Goal: Communication & Community: Answer question/provide support

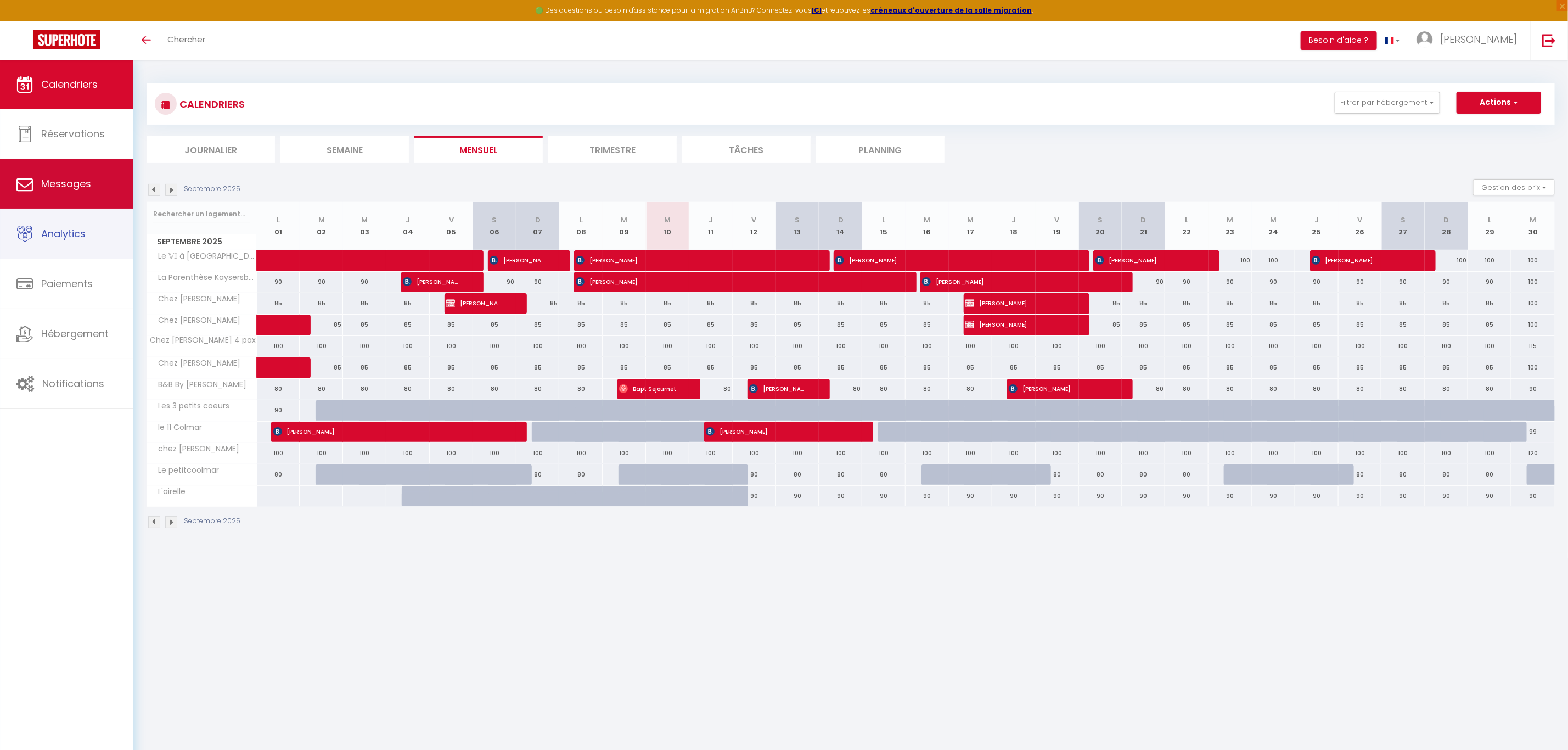
click at [64, 188] on span "Messages" at bounding box center [66, 183] width 50 height 14
select select "message"
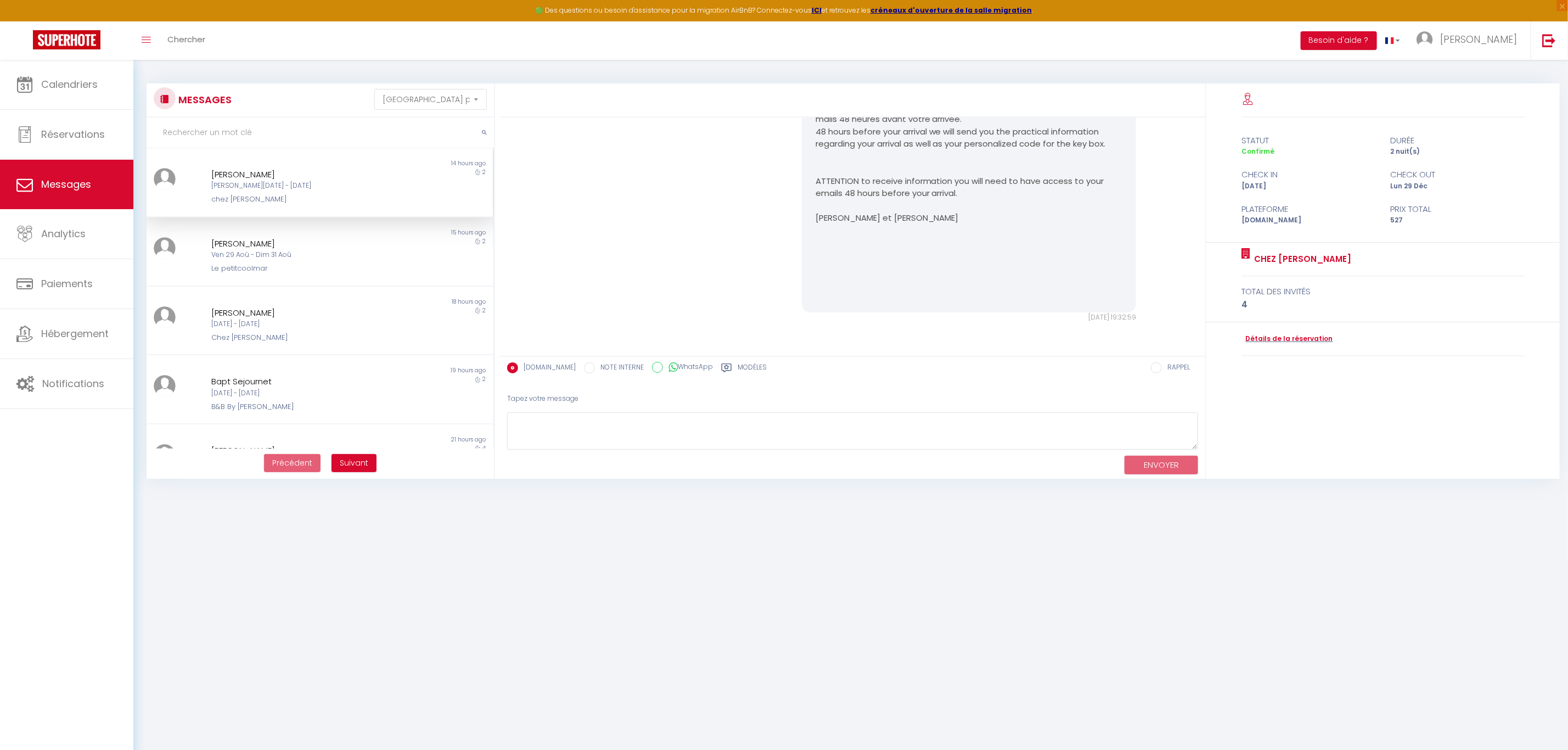
click at [355, 194] on div "chez [PERSON_NAME]" at bounding box center [305, 199] width 187 height 11
click at [279, 256] on div "Ven 29 Aoû - Dim 31 Aoû" at bounding box center [305, 254] width 187 height 10
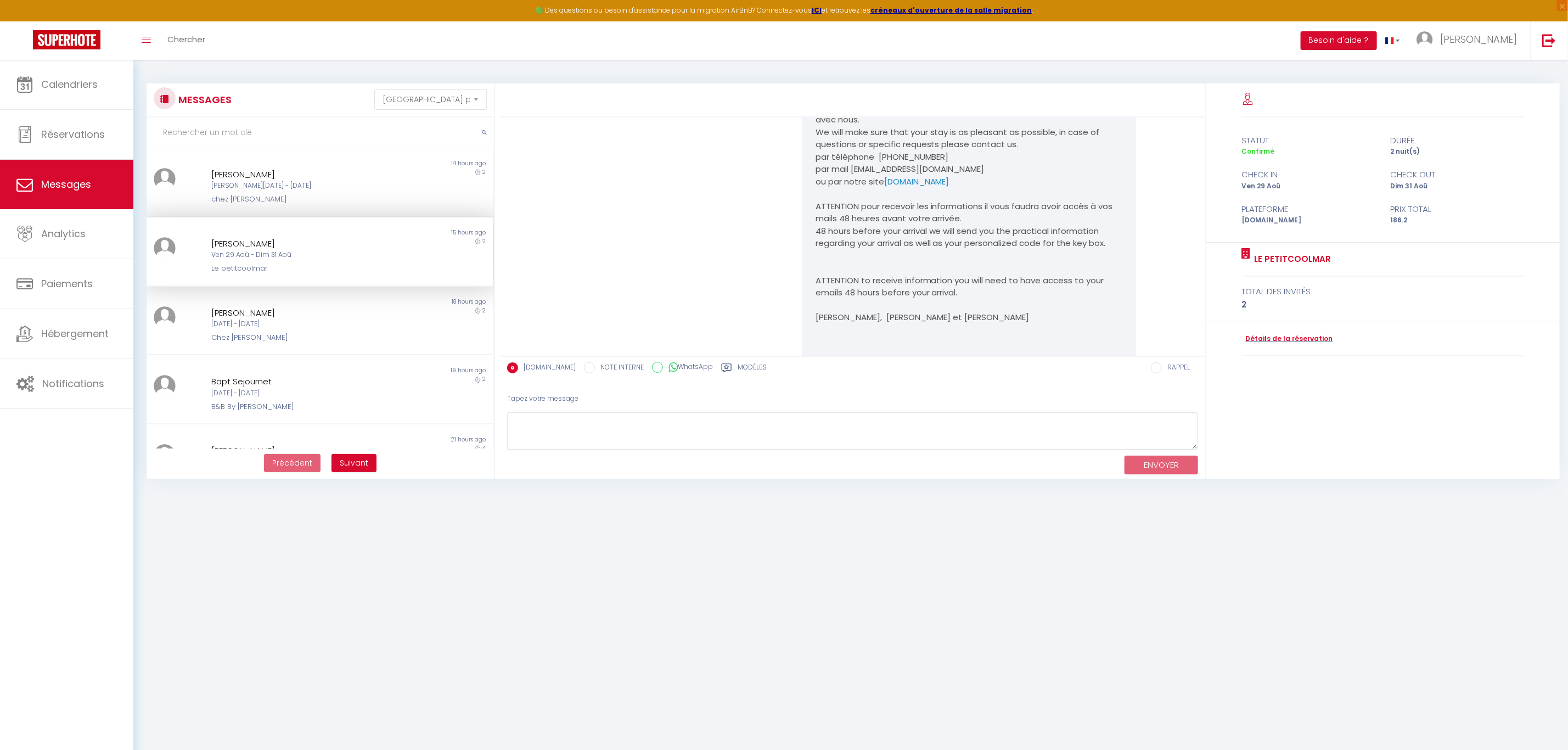
scroll to position [2732, 0]
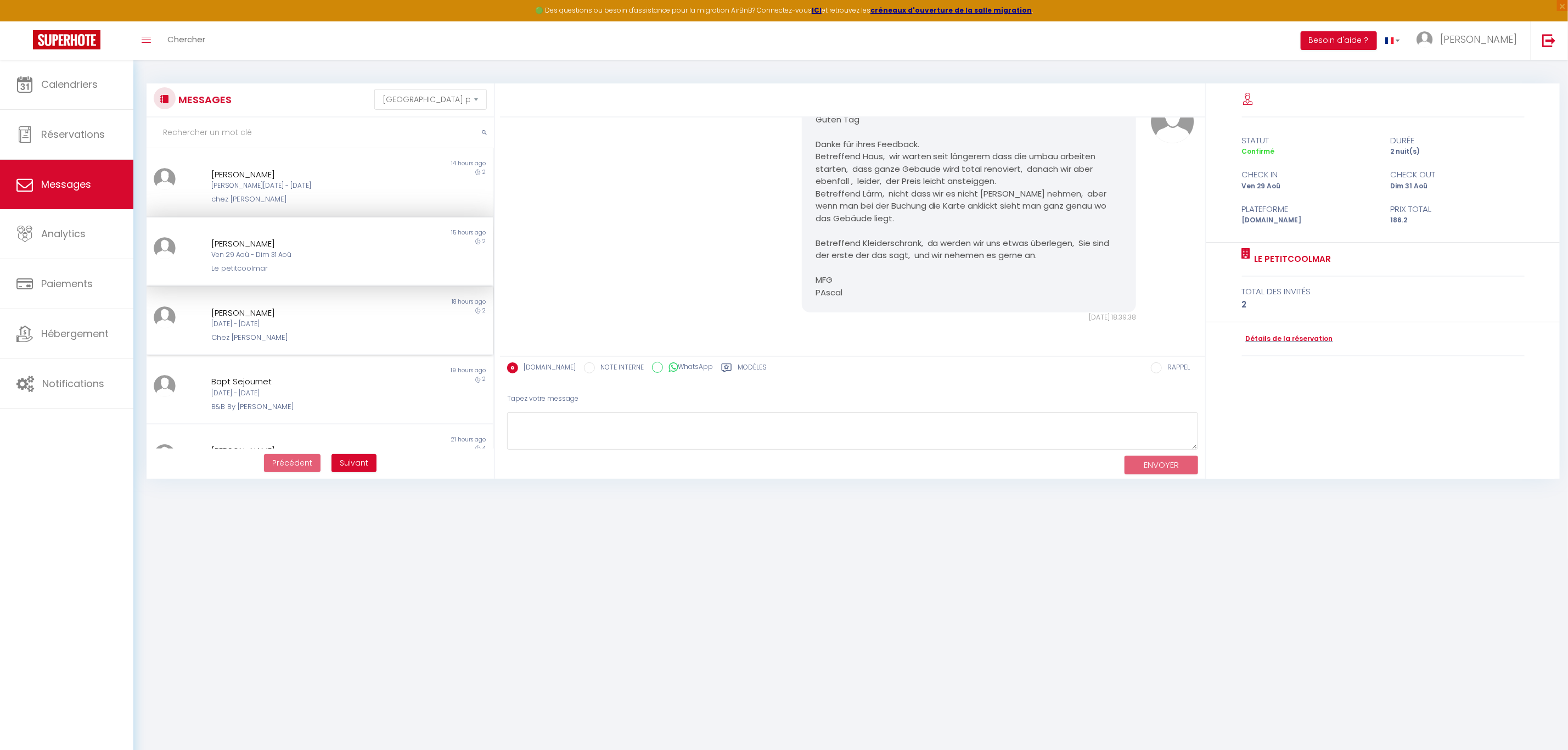
click at [296, 339] on div "Chez [PERSON_NAME]" at bounding box center [305, 337] width 187 height 11
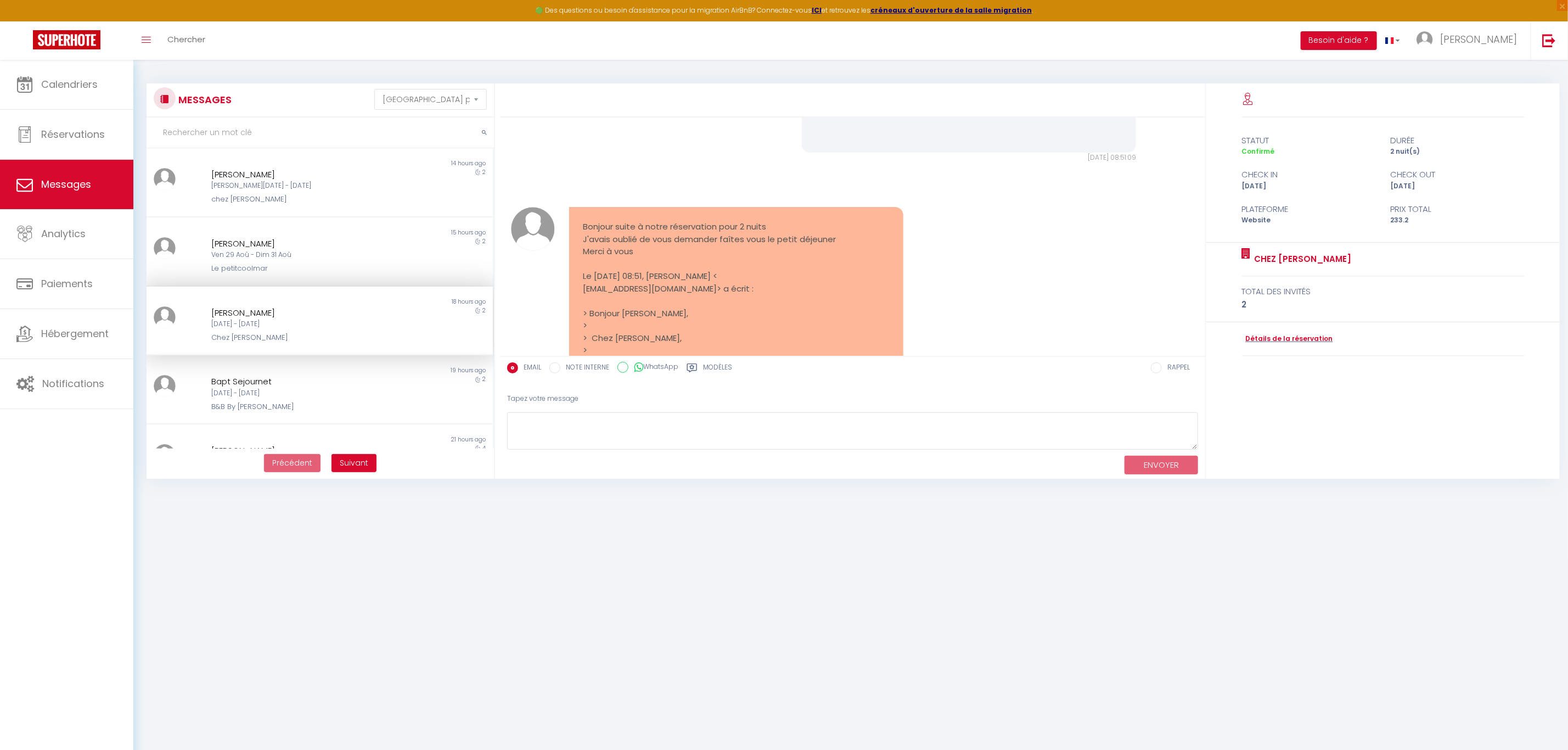
scroll to position [661, 0]
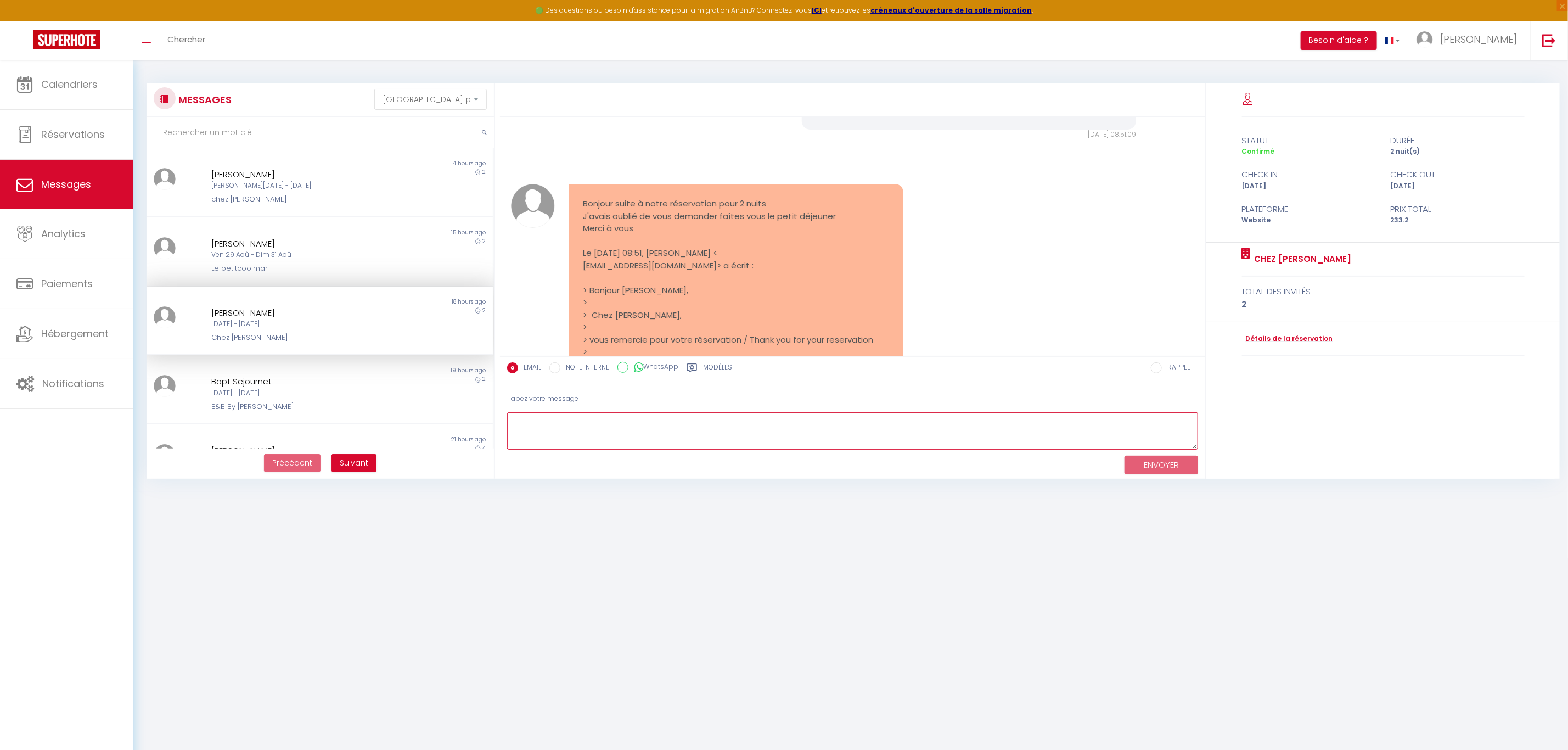
click at [799, 435] on textarea at bounding box center [852, 431] width 691 height 38
click at [606, 435] on textarea "bonjour nous ne faisons pas d epetits dejeuners" at bounding box center [852, 431] width 691 height 38
click at [514, 441] on textarea "bonjour nous ne faisons pas de petits déjeuners" at bounding box center [852, 431] width 691 height 38
click at [793, 440] on textarea "bonjour ne faisant pas chambre d 'hôtes nous ne faisons pas de petits déjeuners" at bounding box center [852, 431] width 691 height 38
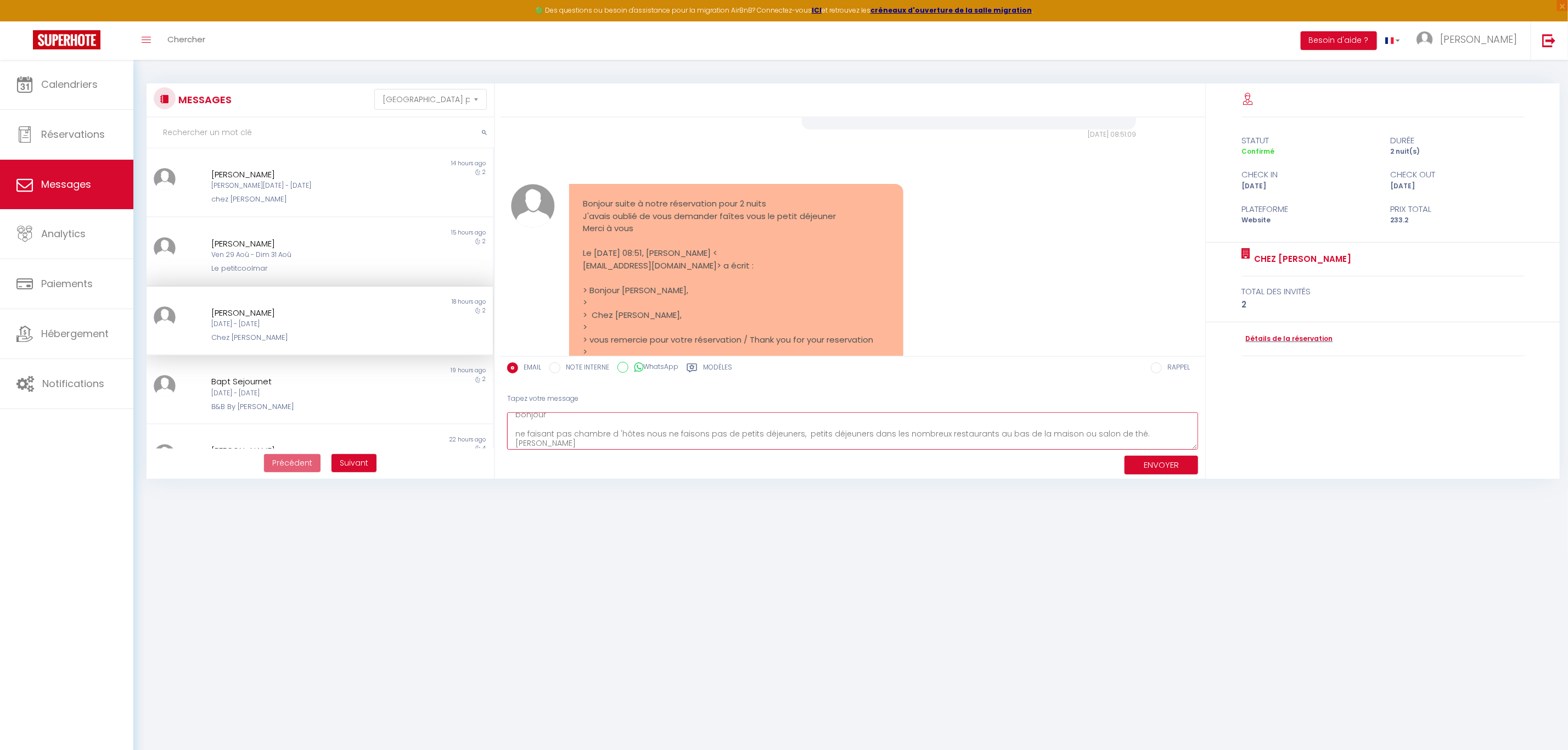
type textarea "bonjour ne faisant pas chambre d 'hôtes nous ne faisons pas de petits déjeuners…"
click at [1152, 464] on button "ENVOYER" at bounding box center [1161, 465] width 74 height 19
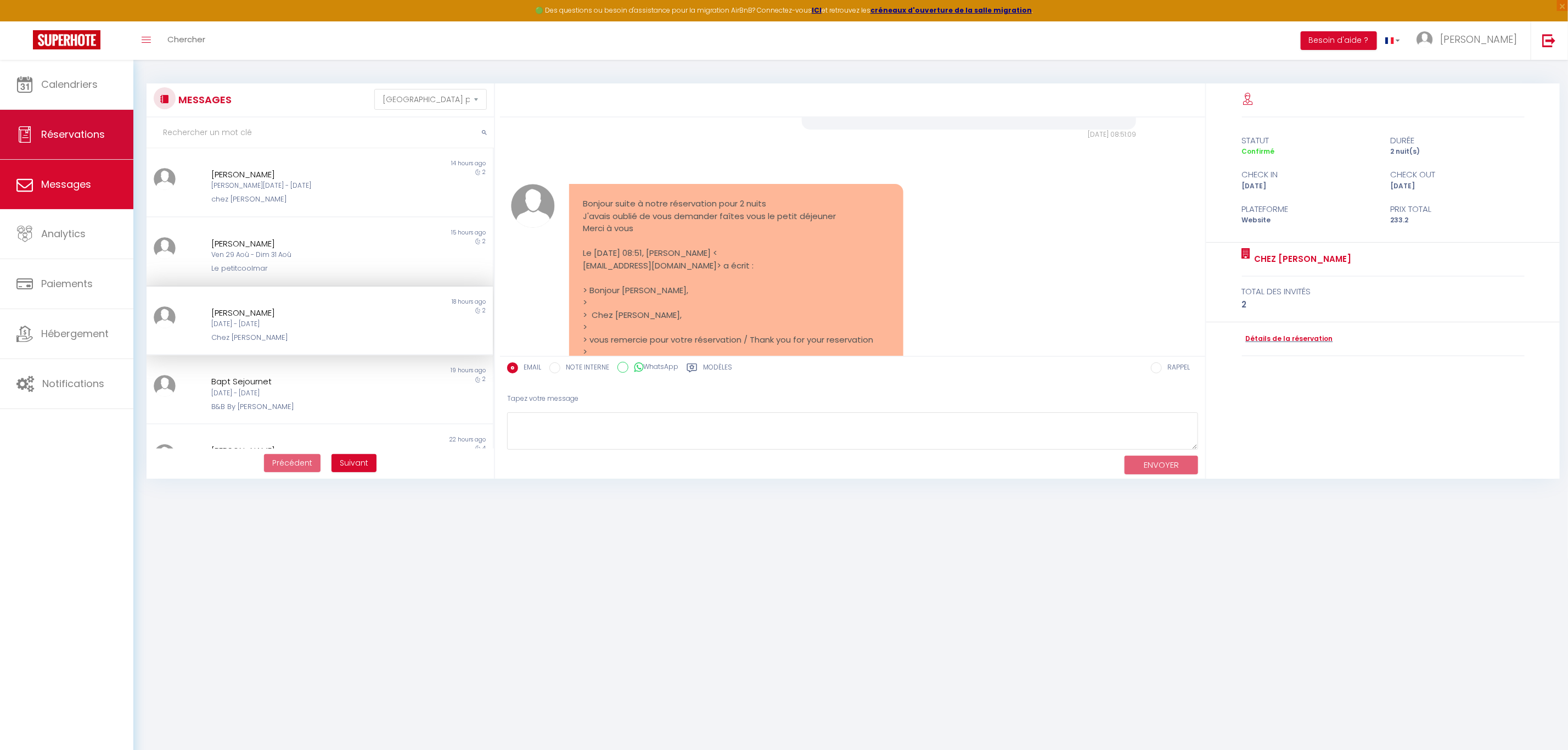
scroll to position [1358, 0]
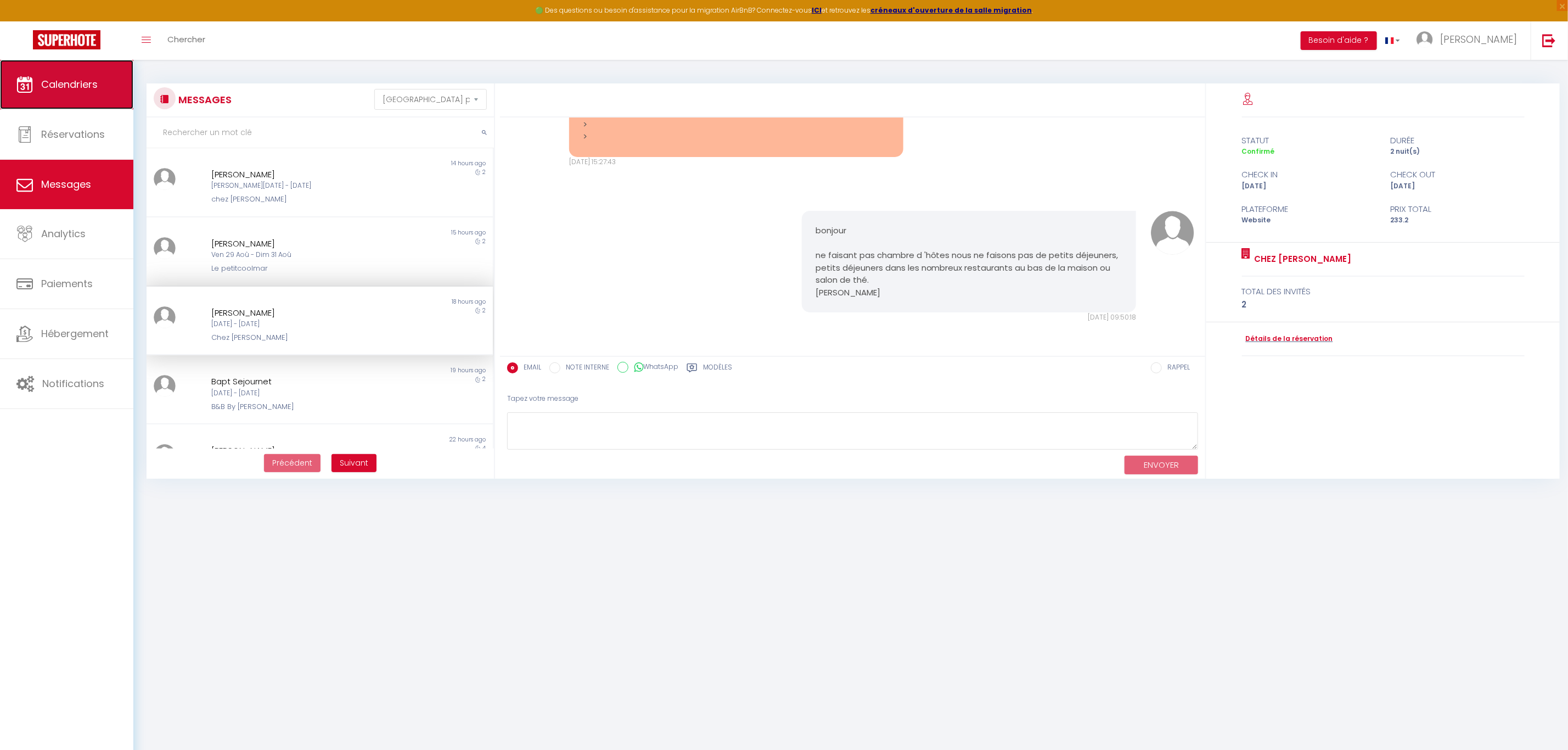
click at [71, 87] on span "Calendriers" at bounding box center [69, 84] width 57 height 14
